Goal: Transaction & Acquisition: Purchase product/service

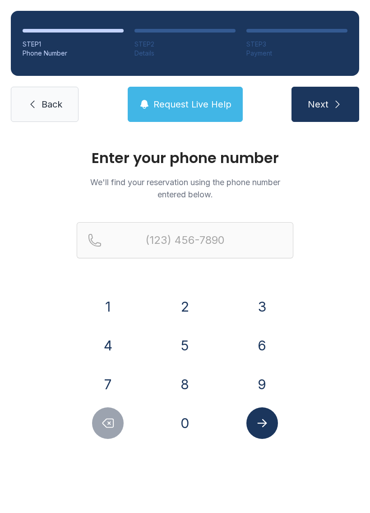
click at [191, 311] on button "2" at bounding box center [185, 307] width 32 height 32
click at [263, 304] on button "3" at bounding box center [262, 307] width 32 height 32
click at [265, 377] on button "9" at bounding box center [262, 384] width 32 height 32
click at [189, 349] on button "5" at bounding box center [185, 346] width 32 height 32
click at [117, 377] on button "7" at bounding box center [108, 384] width 32 height 32
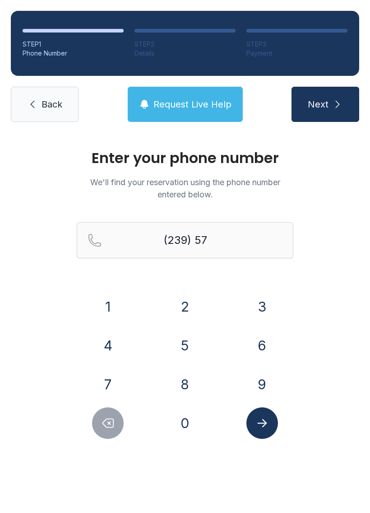
click at [192, 306] on button "2" at bounding box center [185, 307] width 32 height 32
click at [185, 314] on button "2" at bounding box center [185, 307] width 32 height 32
click at [192, 386] on button "8" at bounding box center [185, 384] width 32 height 32
click at [260, 306] on button "3" at bounding box center [262, 307] width 32 height 32
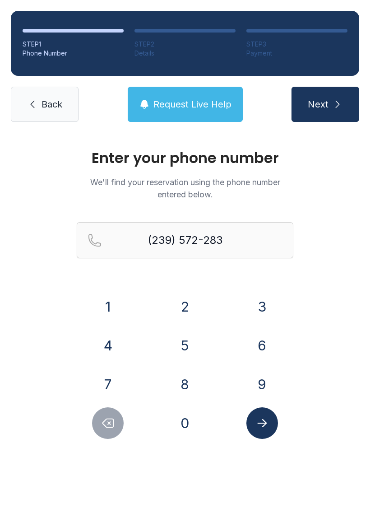
type input "[PHONE_NUMBER]"
click at [271, 434] on button "Submit lookup form" at bounding box center [262, 423] width 32 height 32
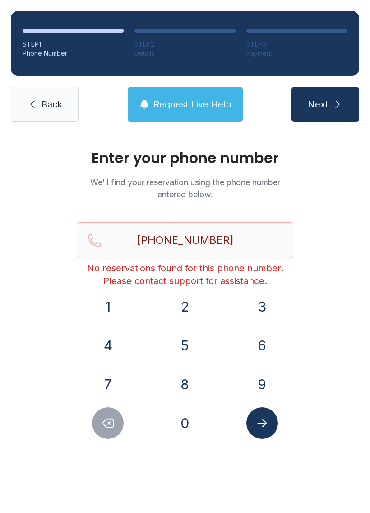
click at [51, 109] on span "Back" at bounding box center [52, 104] width 21 height 13
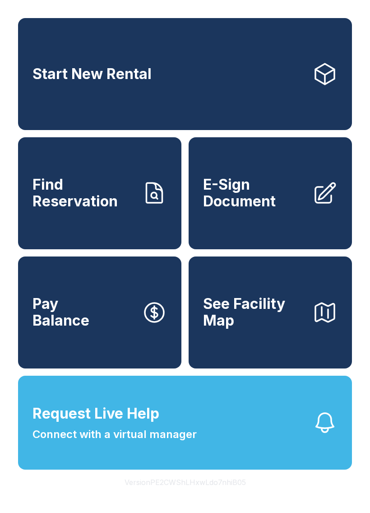
click at [126, 316] on link "Pay Balance" at bounding box center [99, 312] width 163 height 112
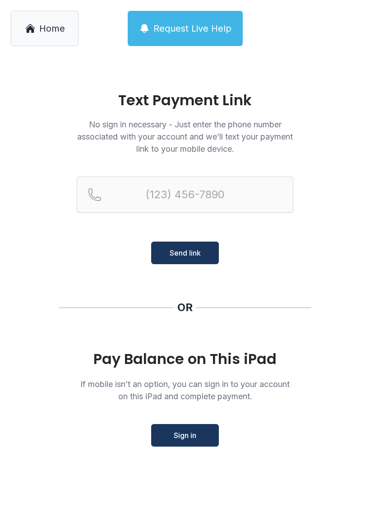
click at [184, 437] on span "Sign in" at bounding box center [185, 435] width 23 height 11
